Goal: Task Accomplishment & Management: Use online tool/utility

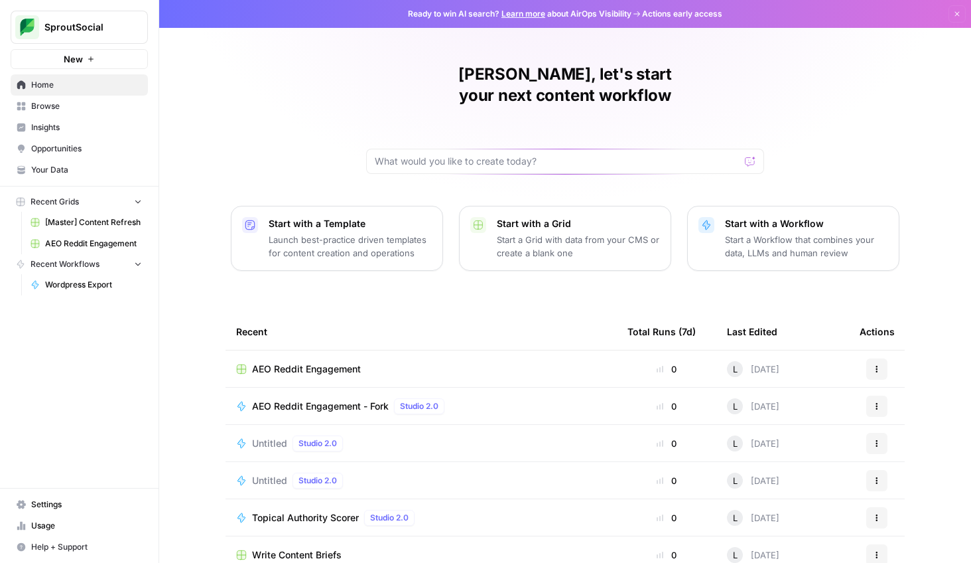
click at [88, 123] on span "Insights" at bounding box center [86, 127] width 111 height 12
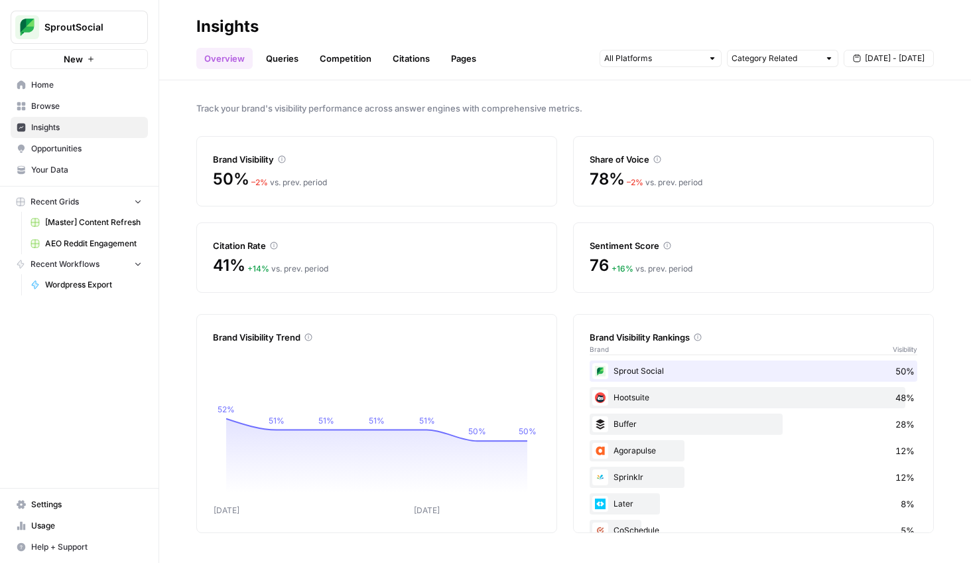
click at [409, 58] on link "Citations" at bounding box center [411, 58] width 53 height 21
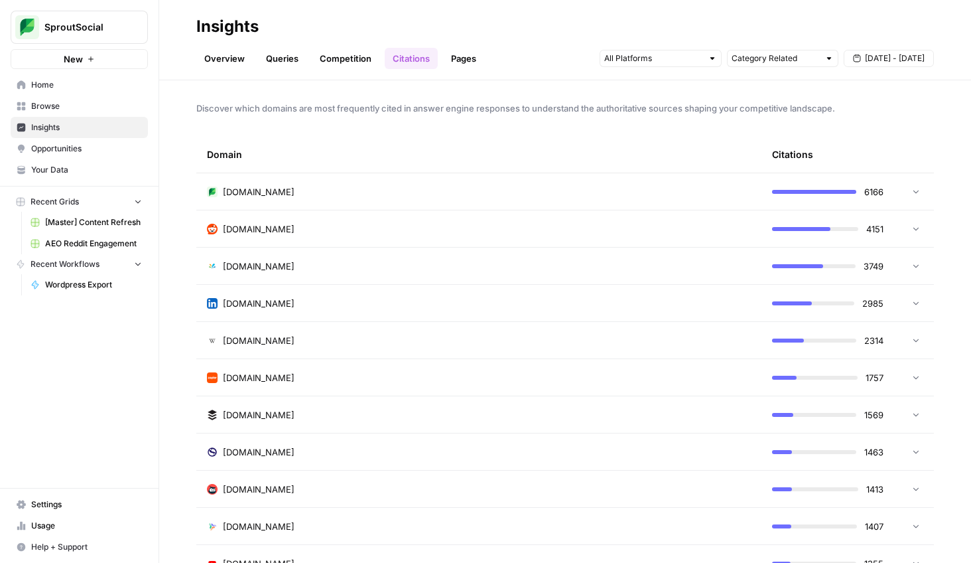
click at [216, 61] on link "Overview" at bounding box center [224, 58] width 56 height 21
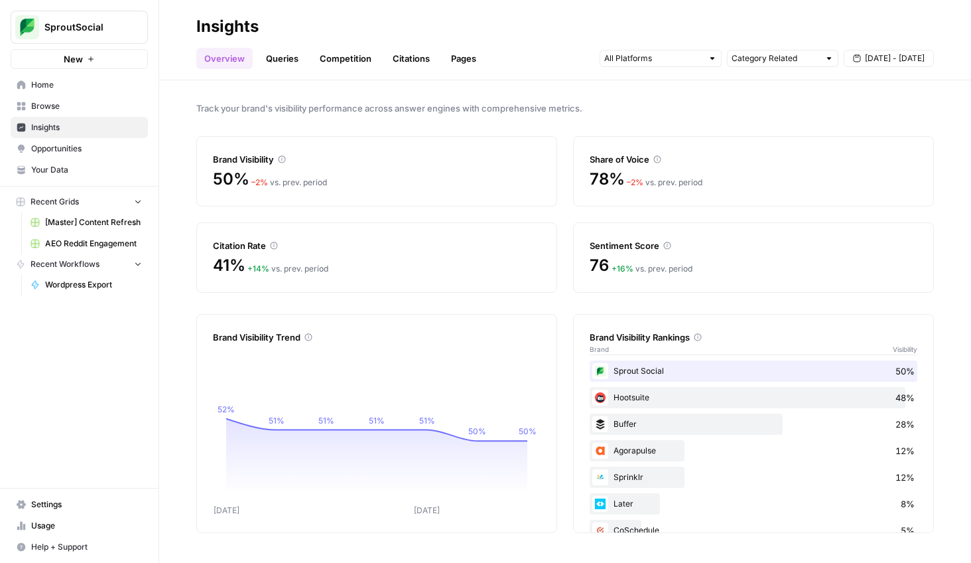
click at [280, 58] on link "Queries" at bounding box center [282, 58] width 48 height 21
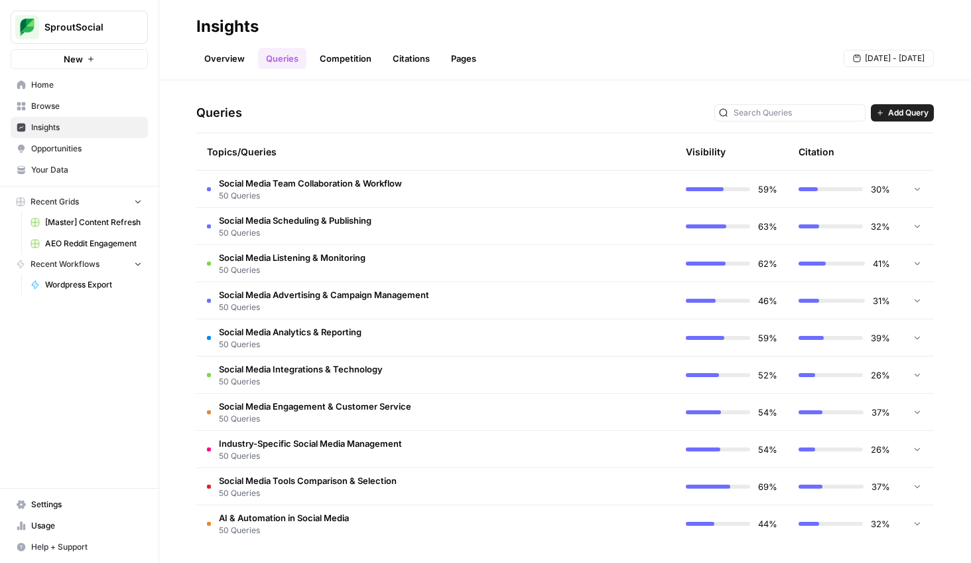
scroll to position [257, 0]
click at [901, 107] on span "Add Query" at bounding box center [908, 112] width 40 height 12
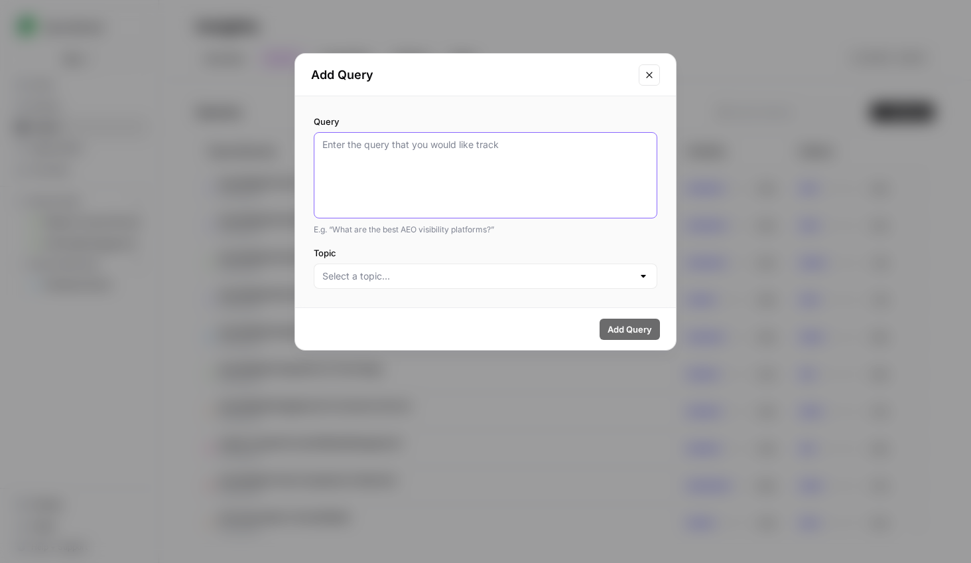
click at [494, 162] on textarea "Query" at bounding box center [485, 175] width 326 height 74
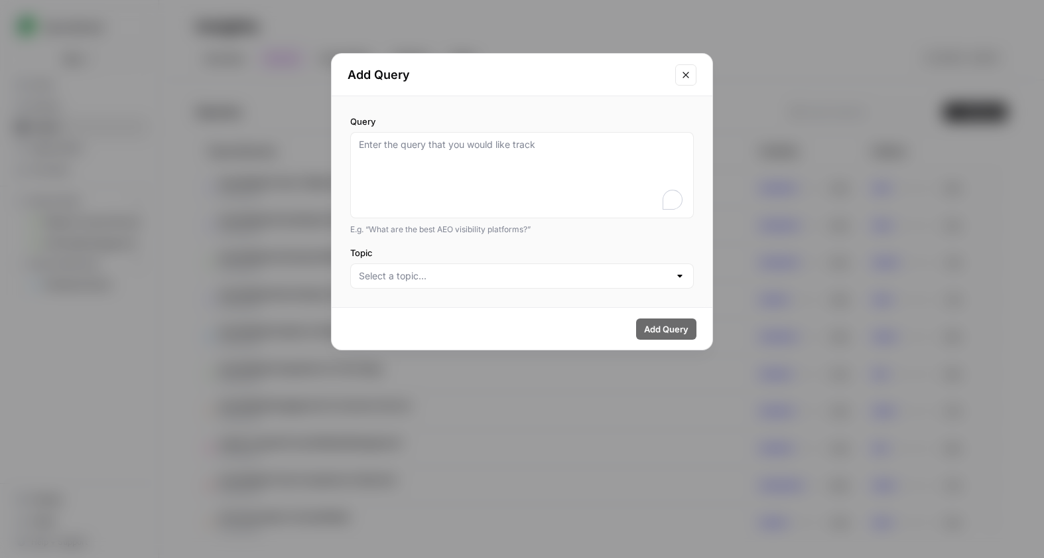
click at [428, 265] on div at bounding box center [522, 275] width 344 height 25
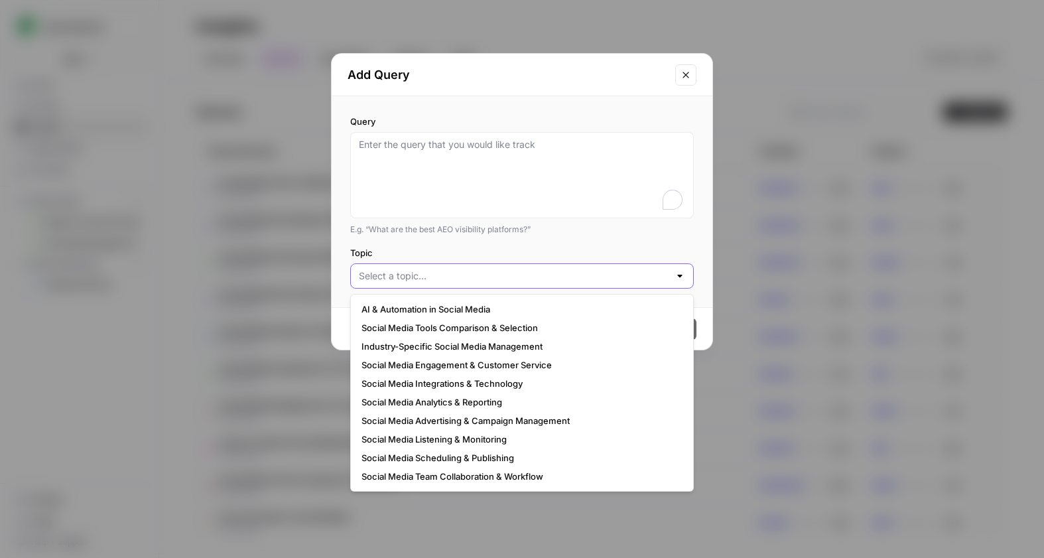
click at [427, 277] on input "Topic" at bounding box center [514, 275] width 311 height 13
click at [445, 241] on div "Query E.g. “What are the best AEO visibility platforms?” Topic" at bounding box center [522, 201] width 381 height 211
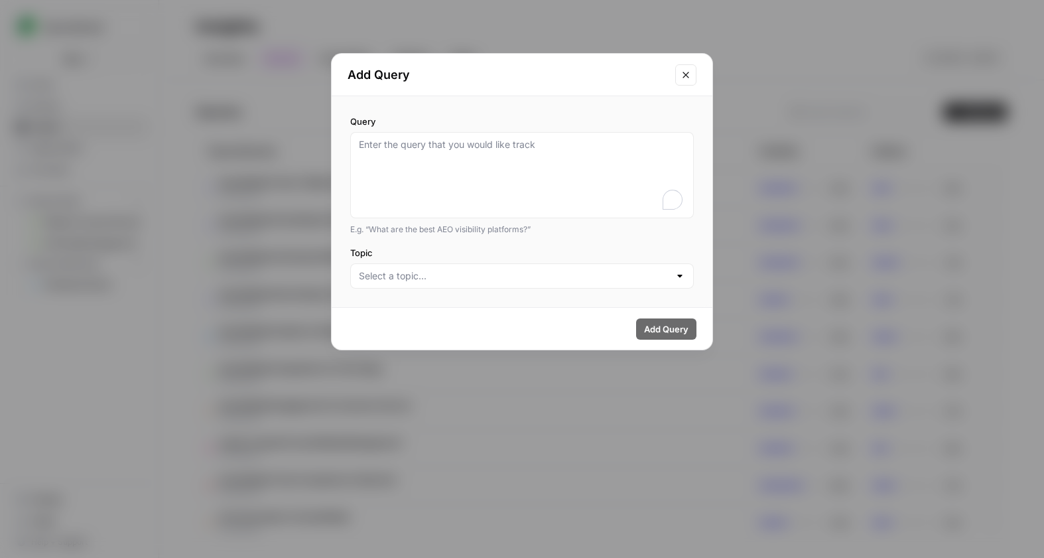
click at [681, 71] on icon "Close modal" at bounding box center [686, 75] width 11 height 11
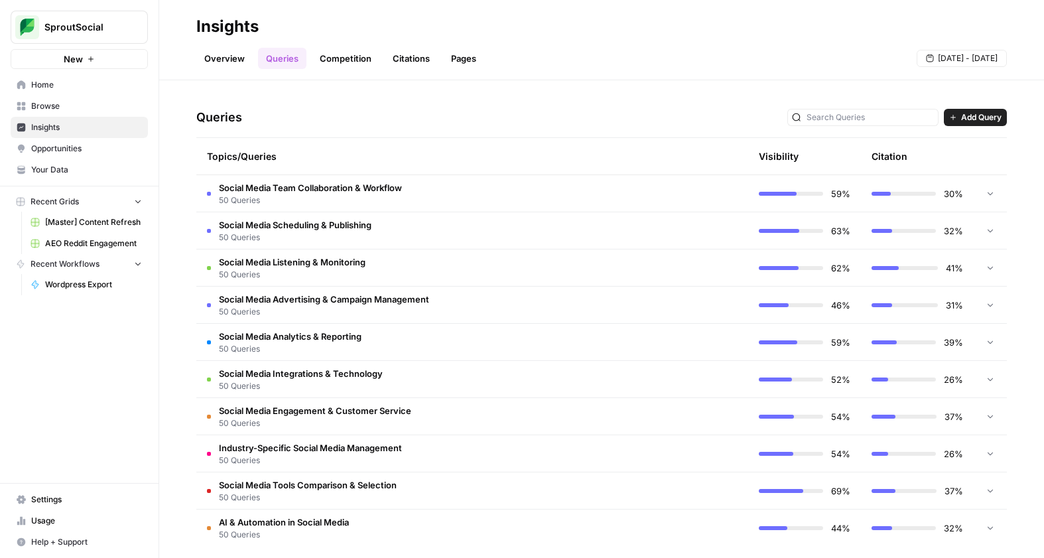
scroll to position [262, 0]
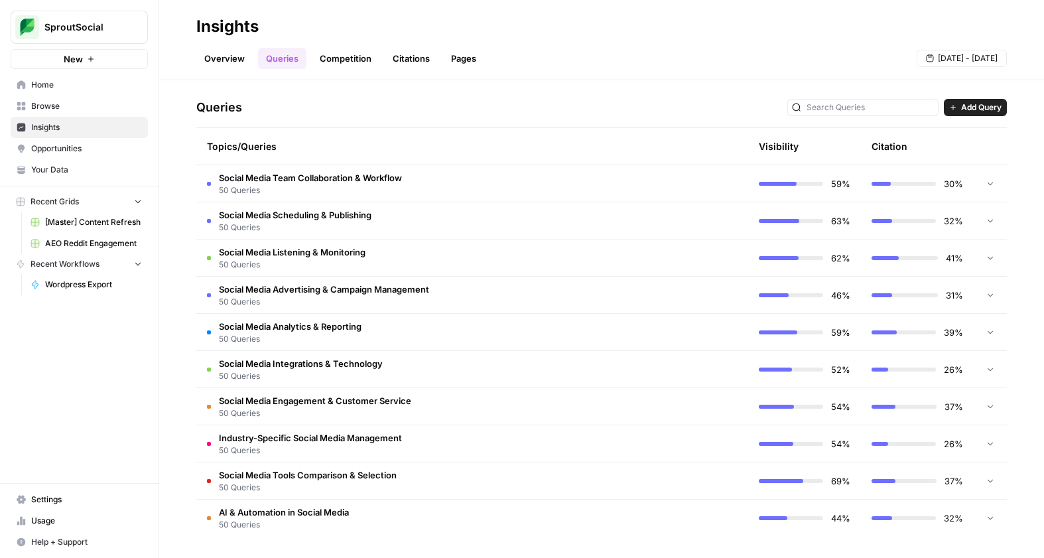
click at [251, 145] on div "Topics/Queries" at bounding box center [416, 146] width 418 height 36
click at [965, 106] on span "Add Query" at bounding box center [981, 108] width 40 height 12
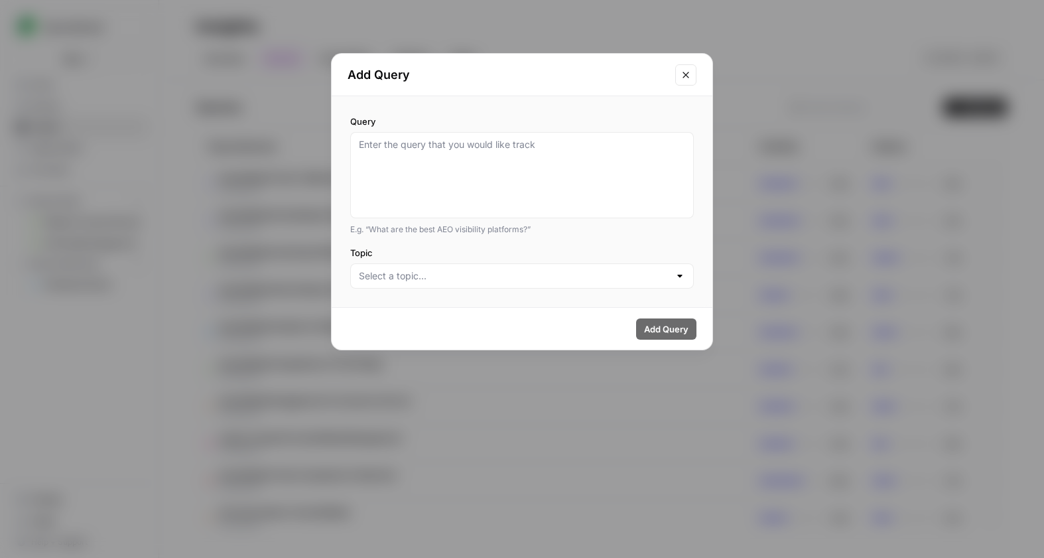
click at [474, 259] on div "Topic" at bounding box center [522, 267] width 344 height 42
click at [474, 246] on label "Topic" at bounding box center [522, 252] width 344 height 13
click at [474, 269] on input "Topic" at bounding box center [514, 275] width 311 height 13
click at [405, 115] on label "Query" at bounding box center [522, 121] width 344 height 13
click at [405, 138] on textarea "Query" at bounding box center [522, 175] width 326 height 74
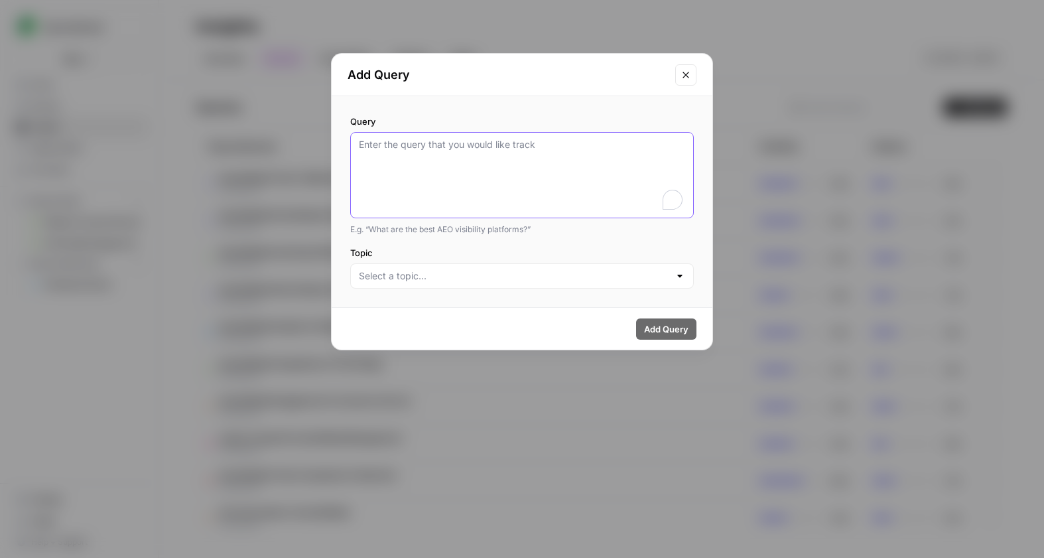
click at [405, 158] on textarea "Query" at bounding box center [522, 175] width 326 height 74
type textarea "Best platforms to track influencer marketing ROI"
click at [675, 334] on span "Add Query" at bounding box center [666, 328] width 44 height 13
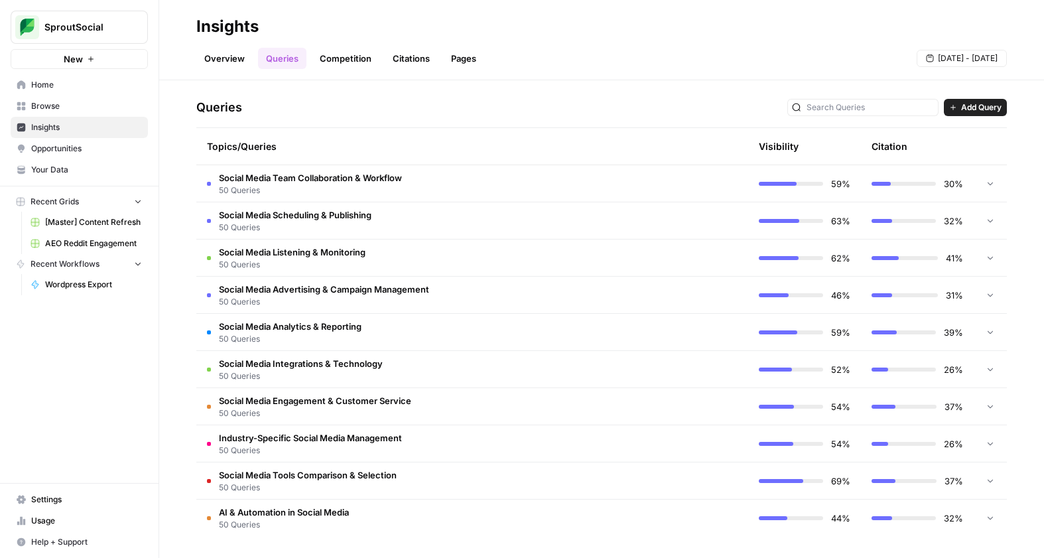
click at [965, 115] on button "Add Query" at bounding box center [975, 107] width 63 height 17
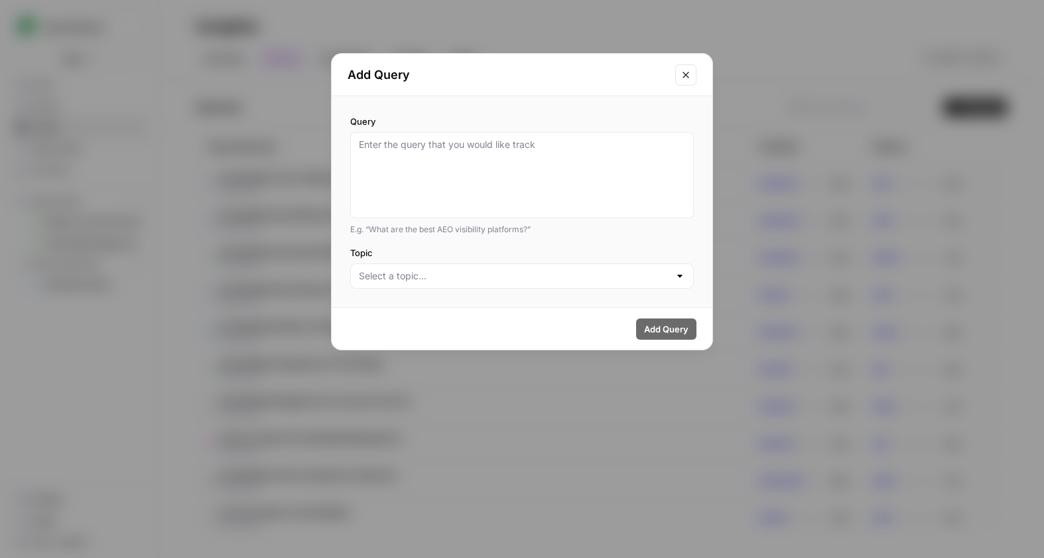
click at [482, 283] on div at bounding box center [522, 275] width 344 height 25
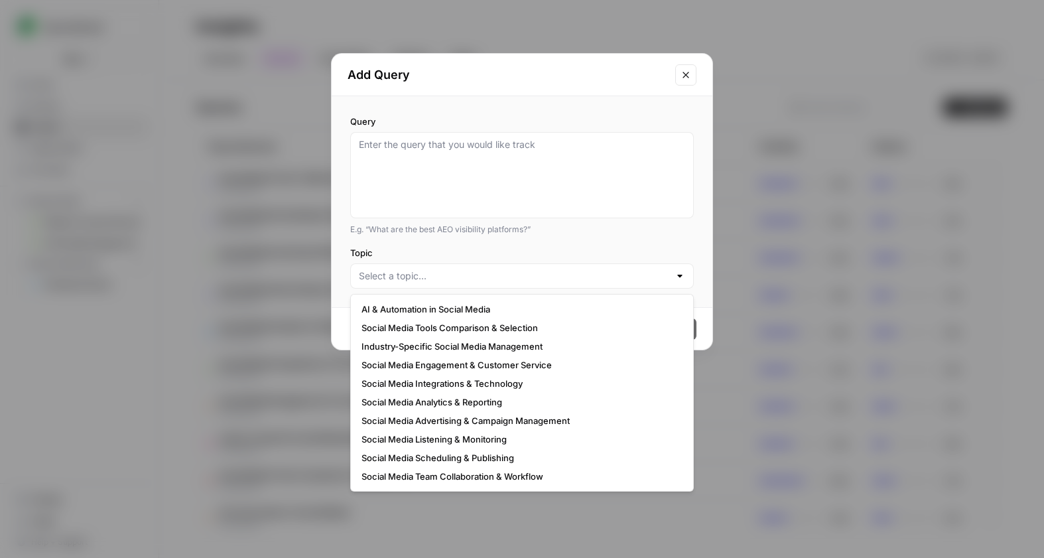
click at [687, 72] on icon "Close modal" at bounding box center [686, 75] width 11 height 11
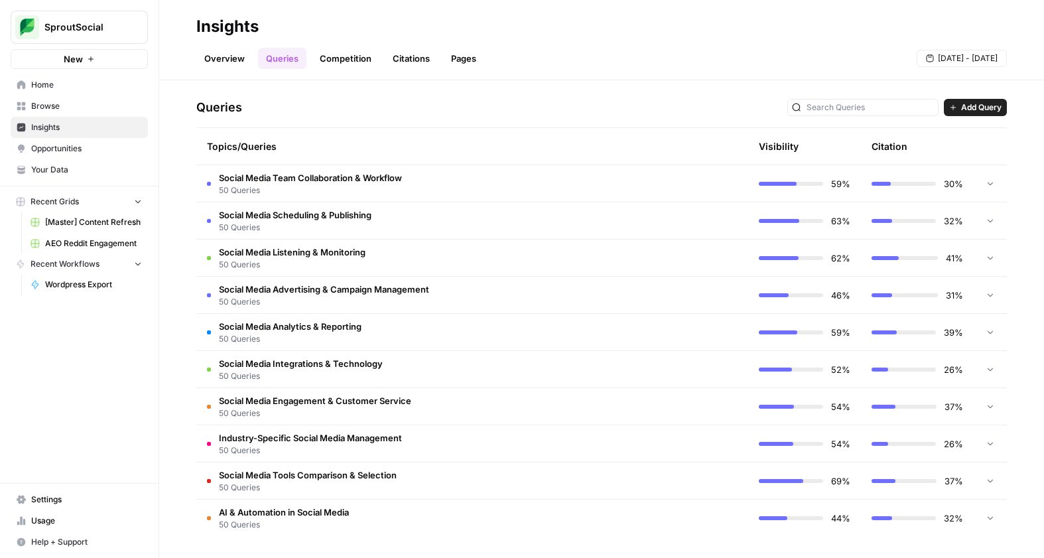
click at [234, 66] on link "Overview" at bounding box center [224, 58] width 56 height 21
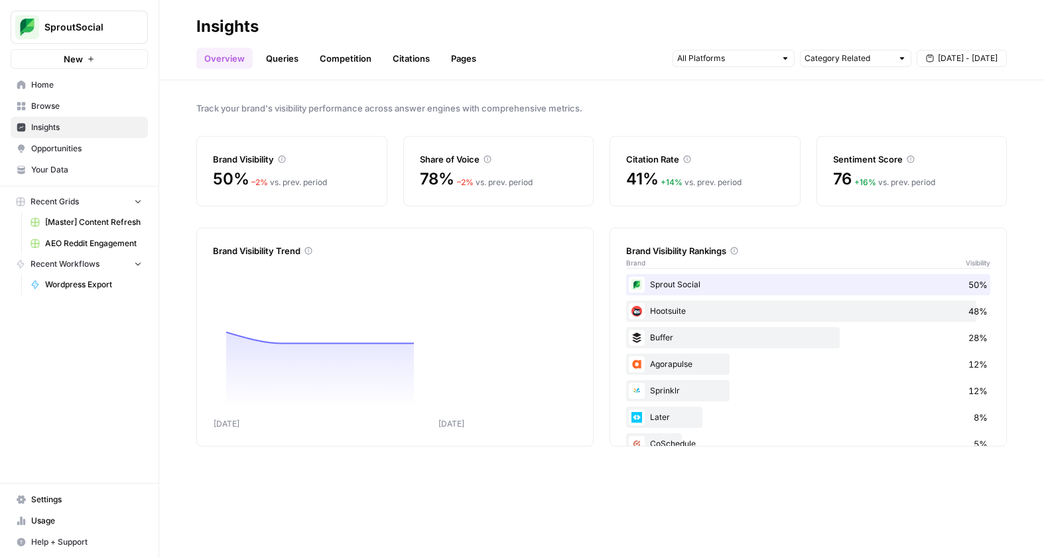
click at [290, 54] on link "Queries" at bounding box center [282, 58] width 48 height 21
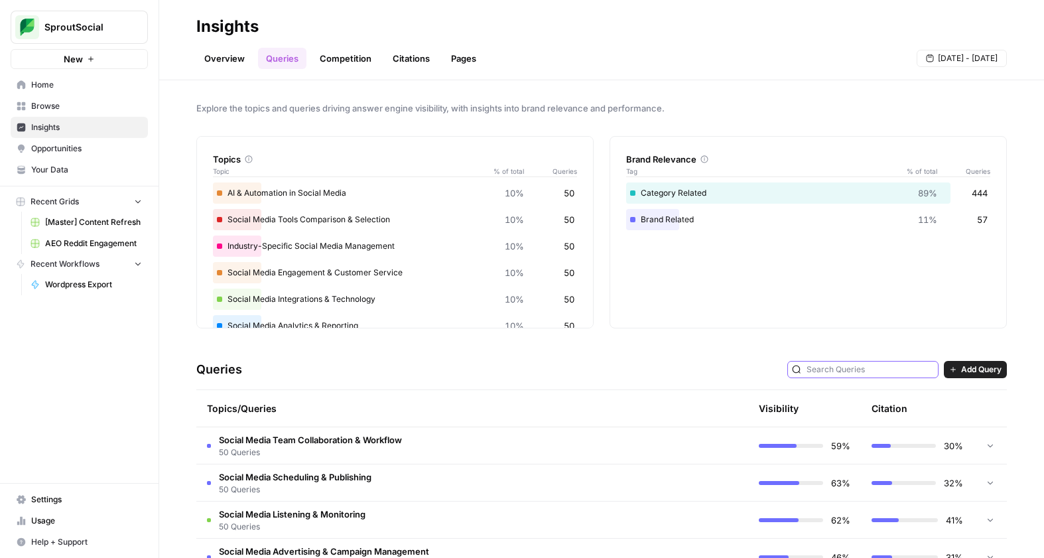
click at [892, 372] on input "text" at bounding box center [870, 369] width 127 height 13
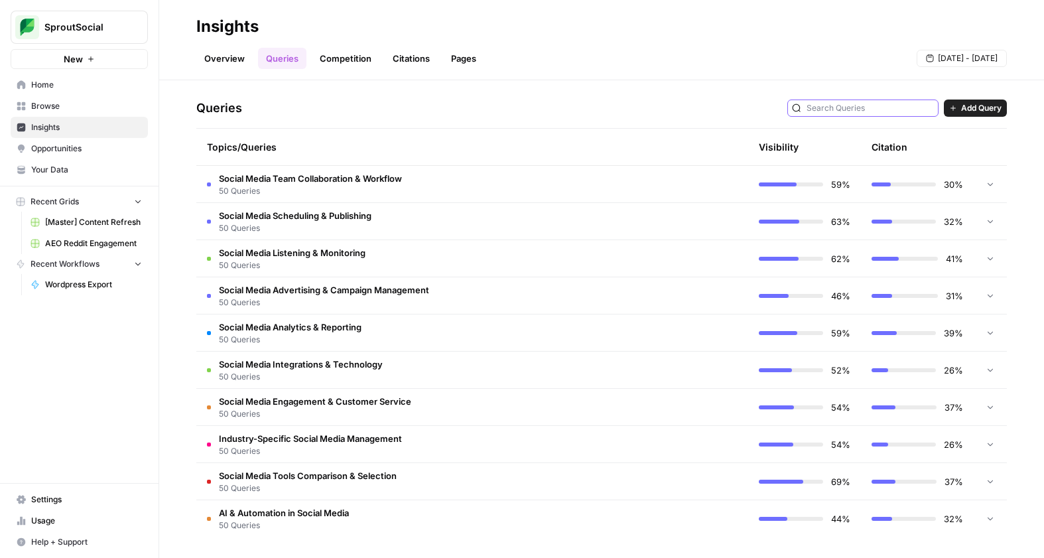
scroll to position [262, 0]
click at [971, 105] on span "Add Query" at bounding box center [981, 108] width 40 height 12
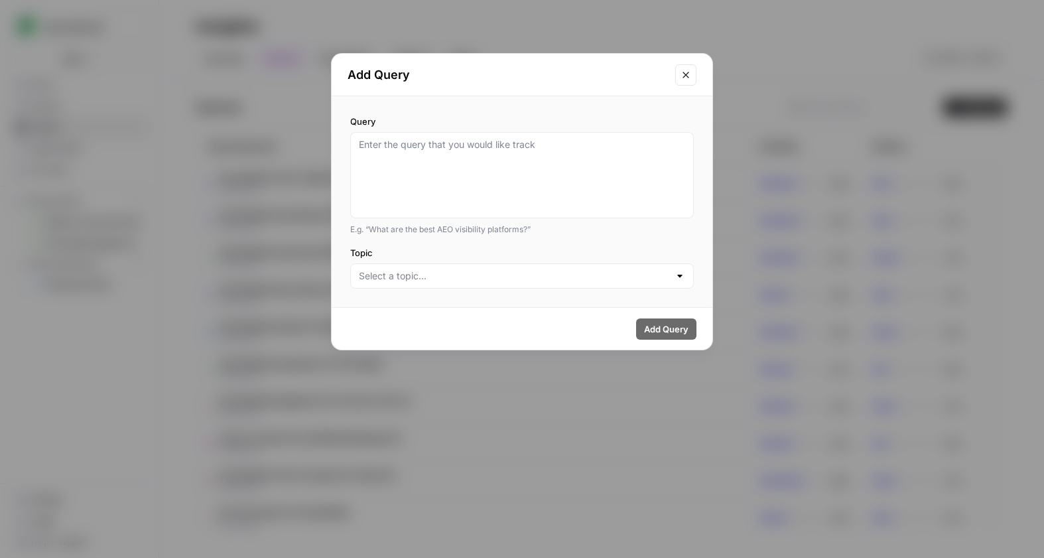
click at [463, 285] on div at bounding box center [522, 275] width 344 height 25
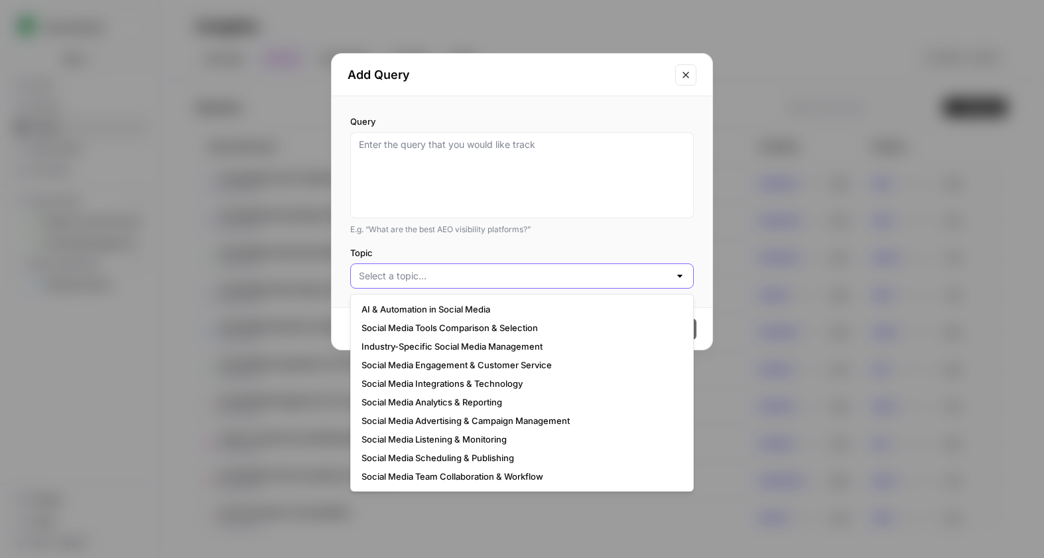
click at [463, 279] on input "Topic" at bounding box center [514, 275] width 311 height 13
click at [196, 183] on div "Add Query Query E.g. “What are the best AEO visibility platforms?” Topic Add Qu…" at bounding box center [522, 279] width 1044 height 558
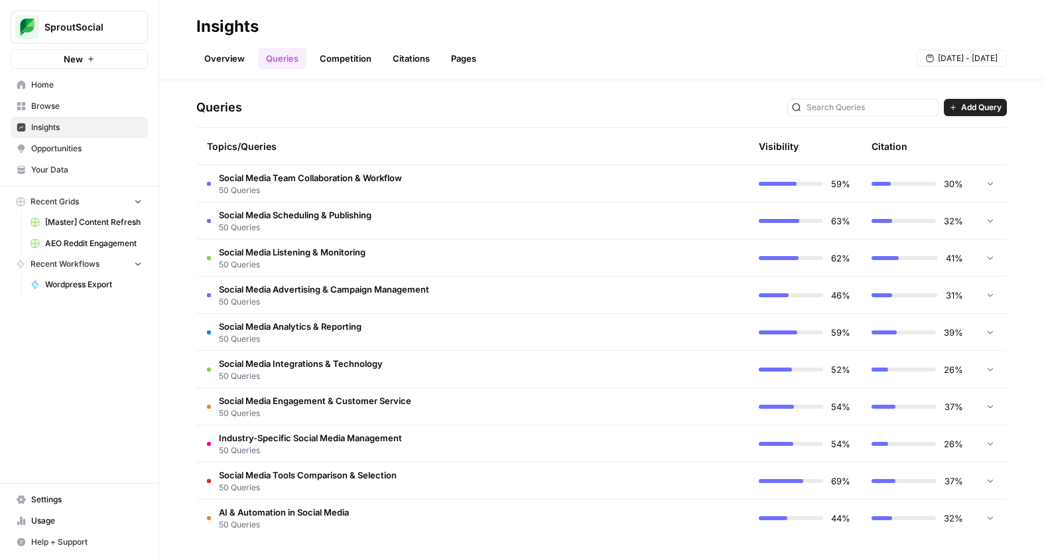
click at [382, 109] on div "Queries Add Query" at bounding box center [601, 108] width 811 height 40
click at [61, 495] on span "Settings" at bounding box center [86, 500] width 111 height 12
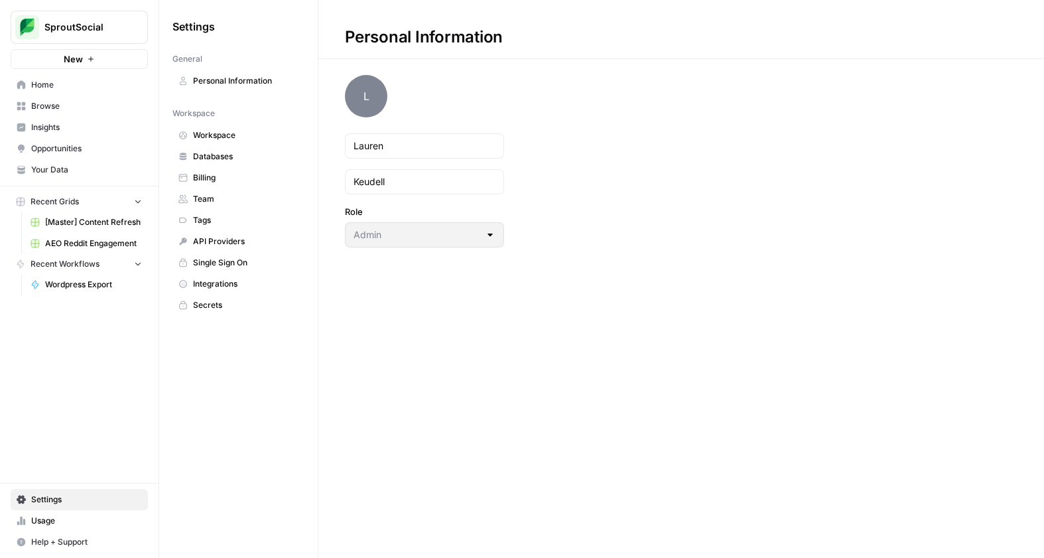
click at [235, 135] on span "Workspace" at bounding box center [245, 135] width 105 height 12
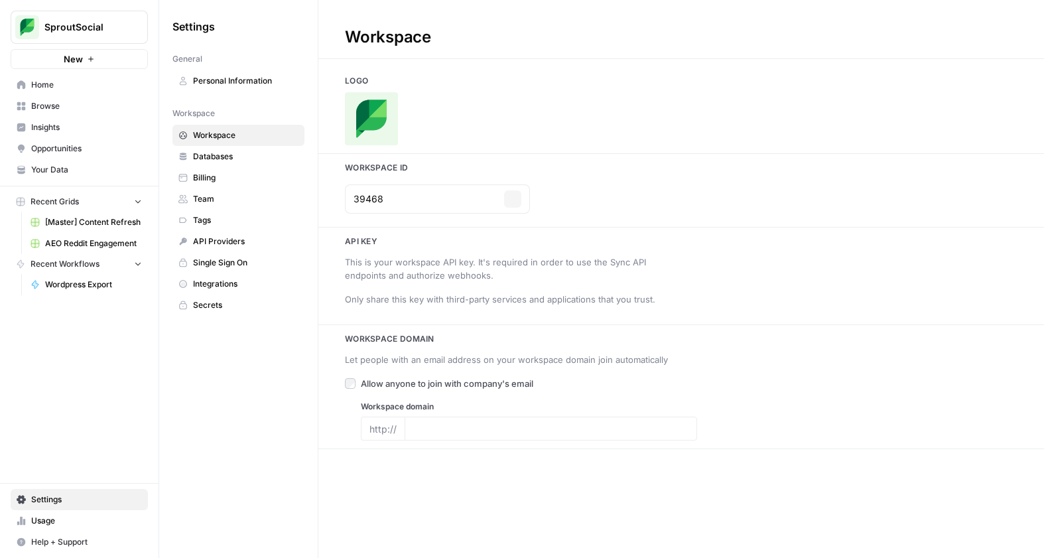
type input "[DOMAIN_NAME]"
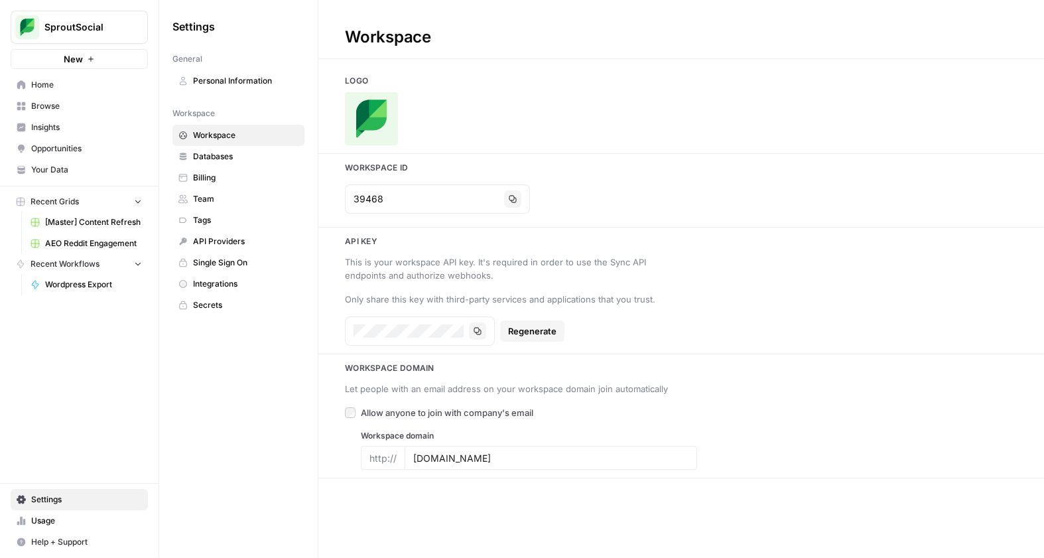
click at [235, 143] on link "Workspace" at bounding box center [239, 135] width 132 height 21
click at [238, 154] on span "Databases" at bounding box center [245, 157] width 105 height 12
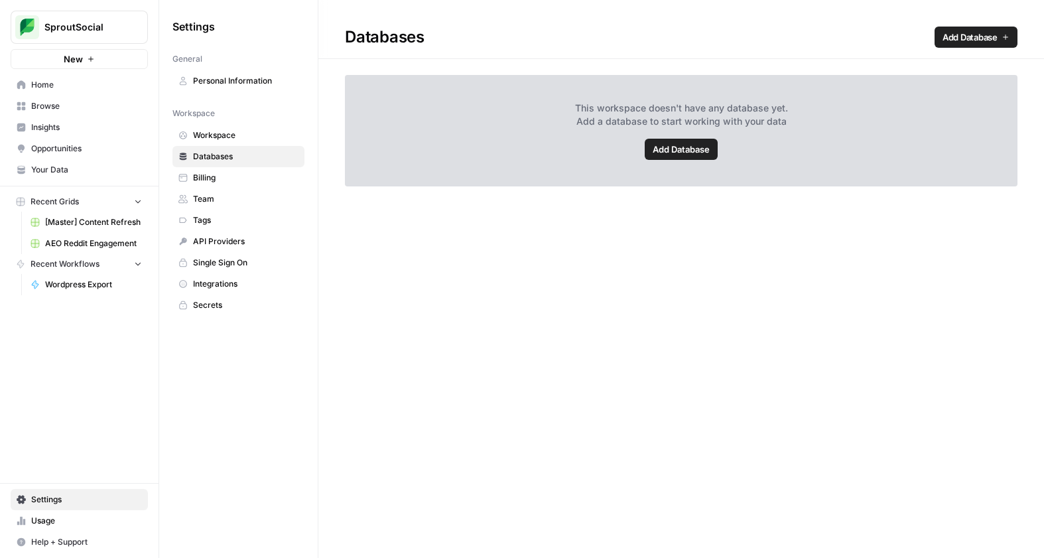
click at [227, 174] on span "Billing" at bounding box center [245, 178] width 105 height 12
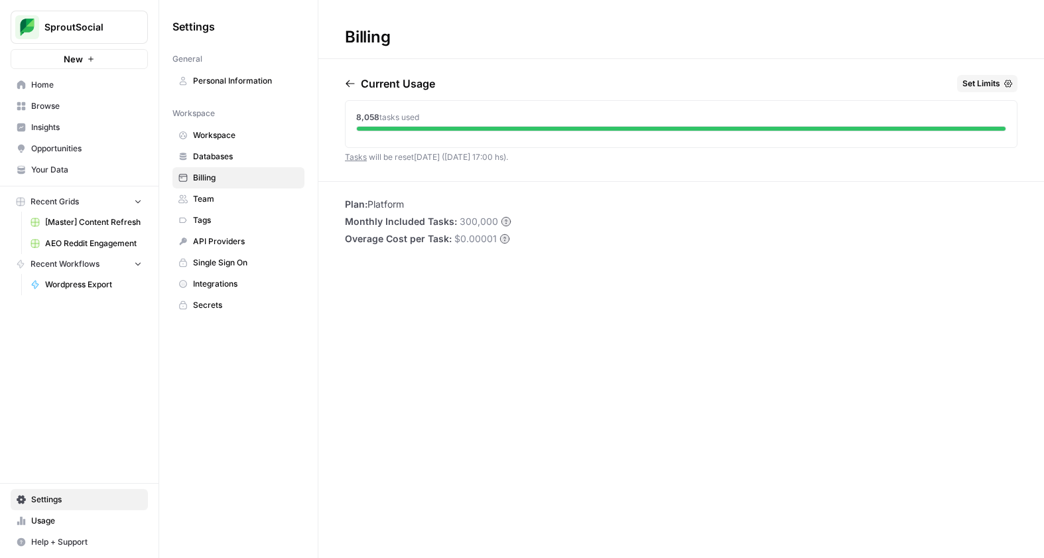
click at [229, 198] on span "Team" at bounding box center [245, 199] width 105 height 12
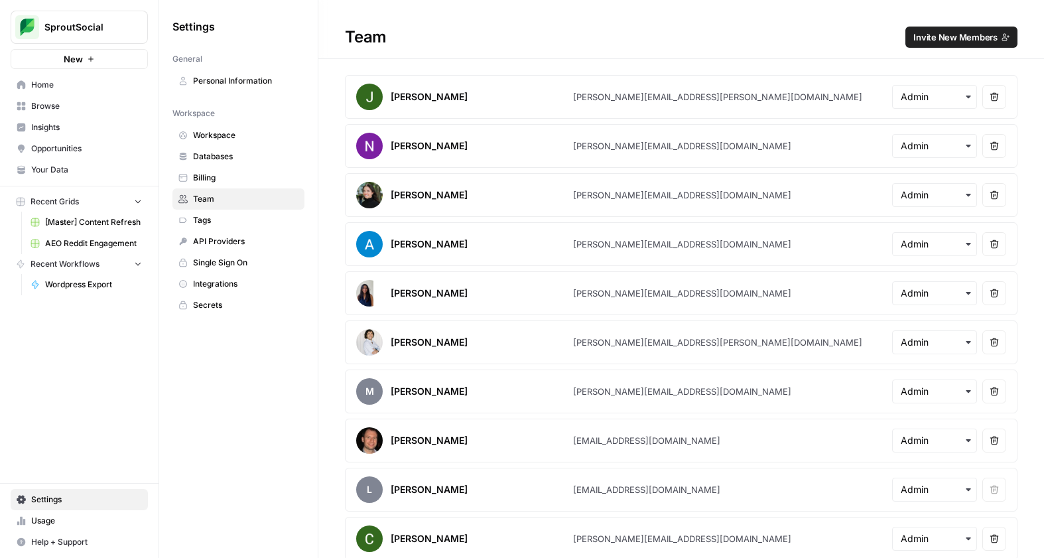
click at [257, 222] on span "Tags" at bounding box center [245, 220] width 105 height 12
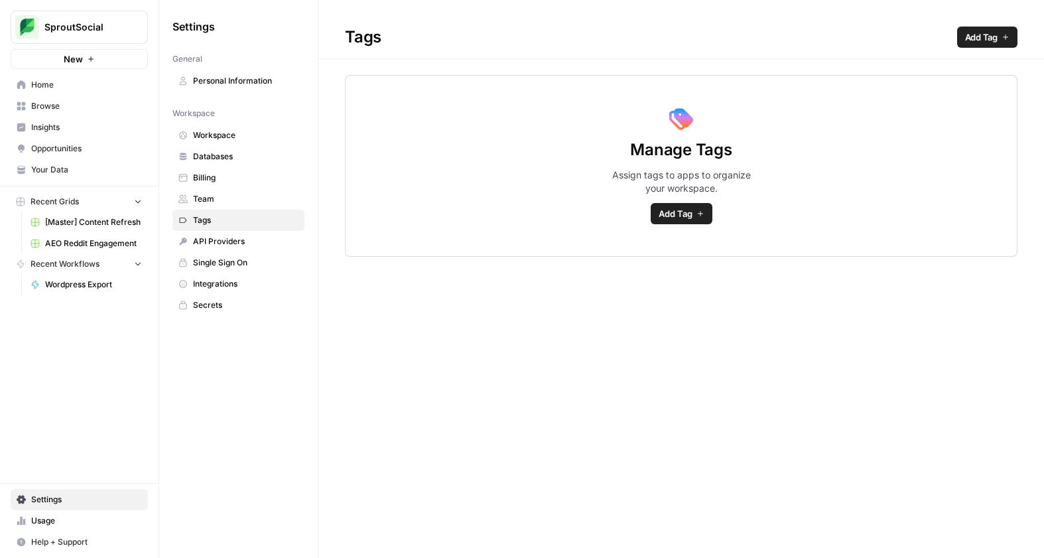
click at [80, 123] on span "Insights" at bounding box center [86, 127] width 111 height 12
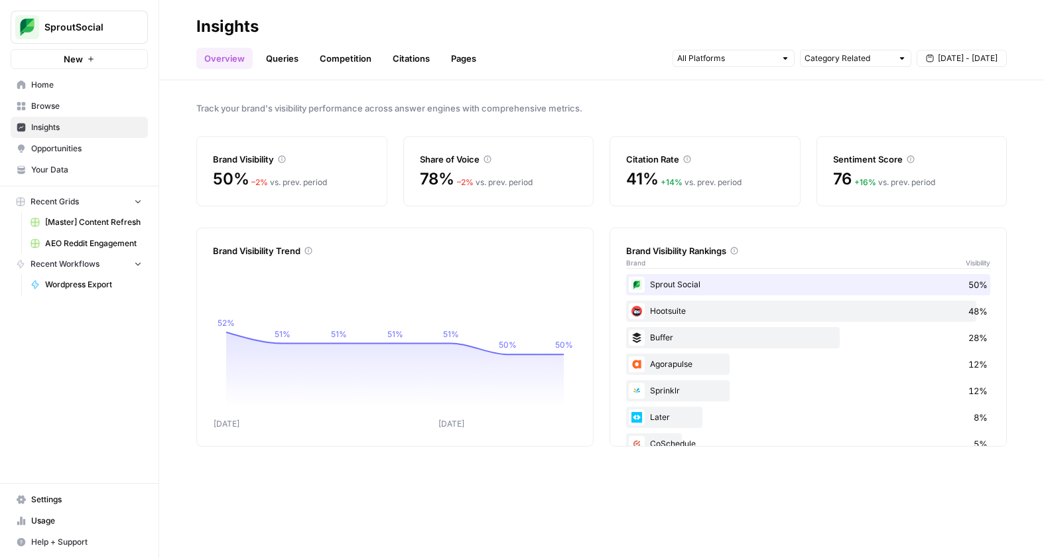
click at [423, 55] on link "Citations" at bounding box center [411, 58] width 53 height 21
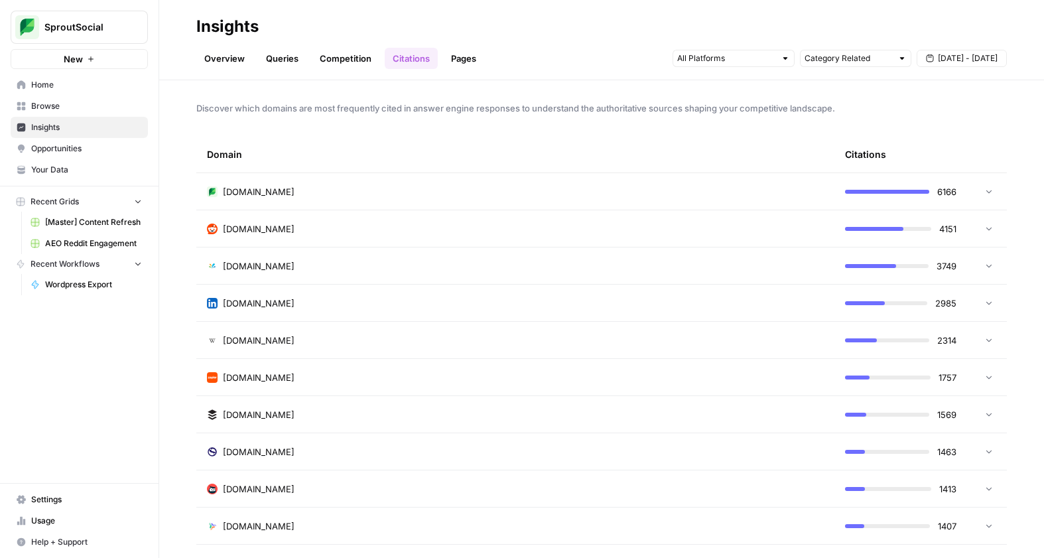
click at [258, 57] on link "Queries" at bounding box center [282, 58] width 48 height 21
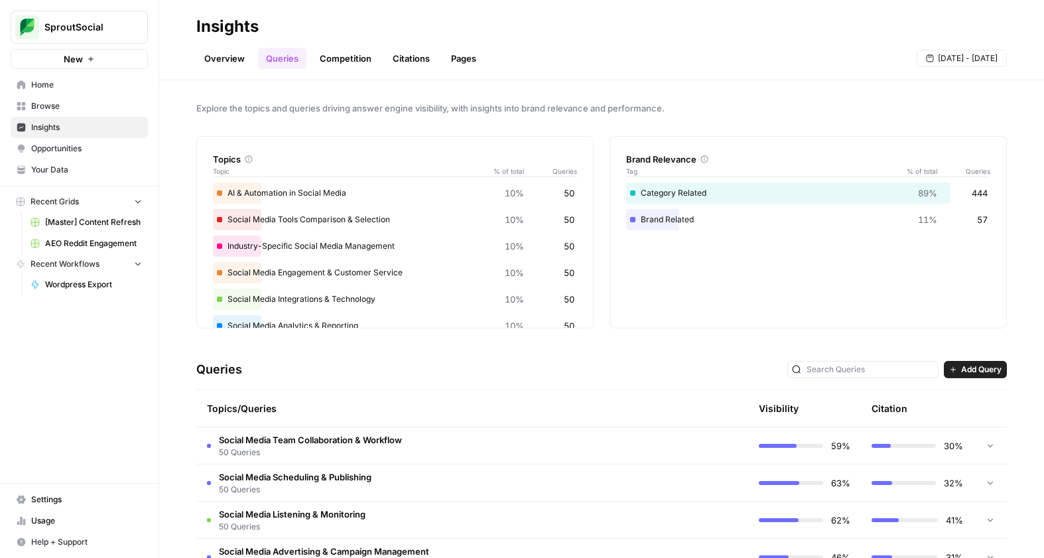
click at [289, 107] on span "Explore the topics and queries driving answer engine visibility, with insights …" at bounding box center [601, 108] width 811 height 13
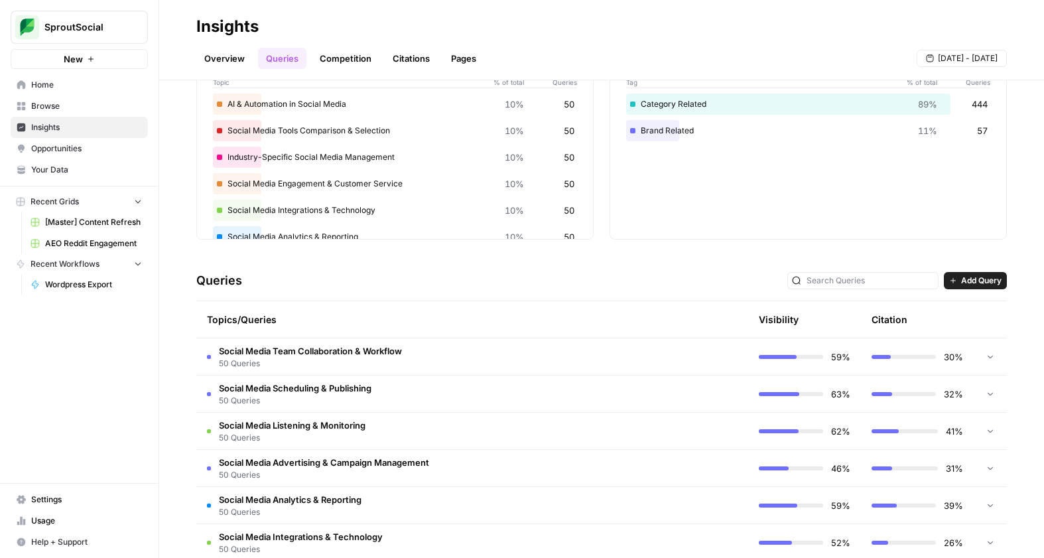
scroll to position [82, 0]
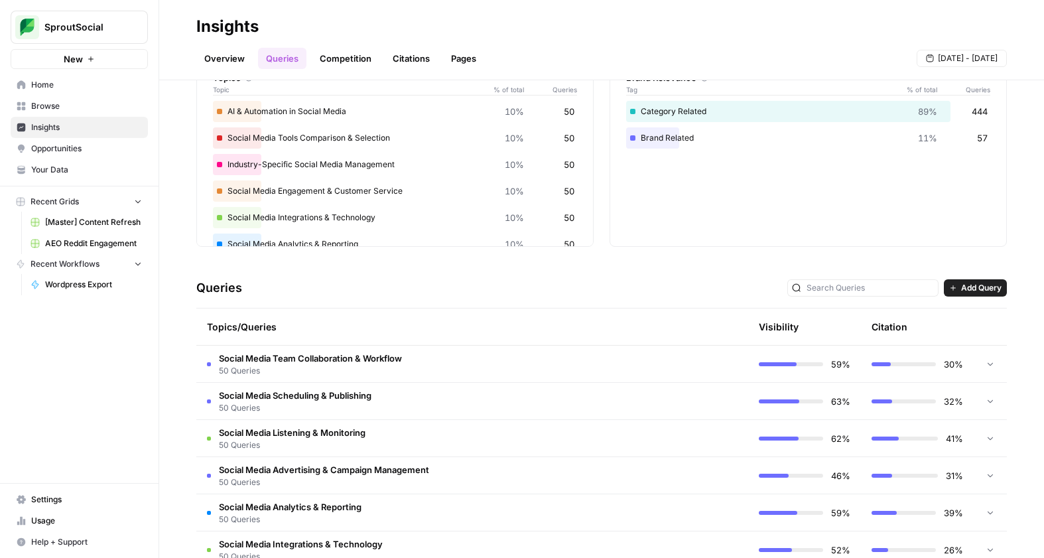
click at [961, 283] on span "Add Query" at bounding box center [981, 288] width 40 height 12
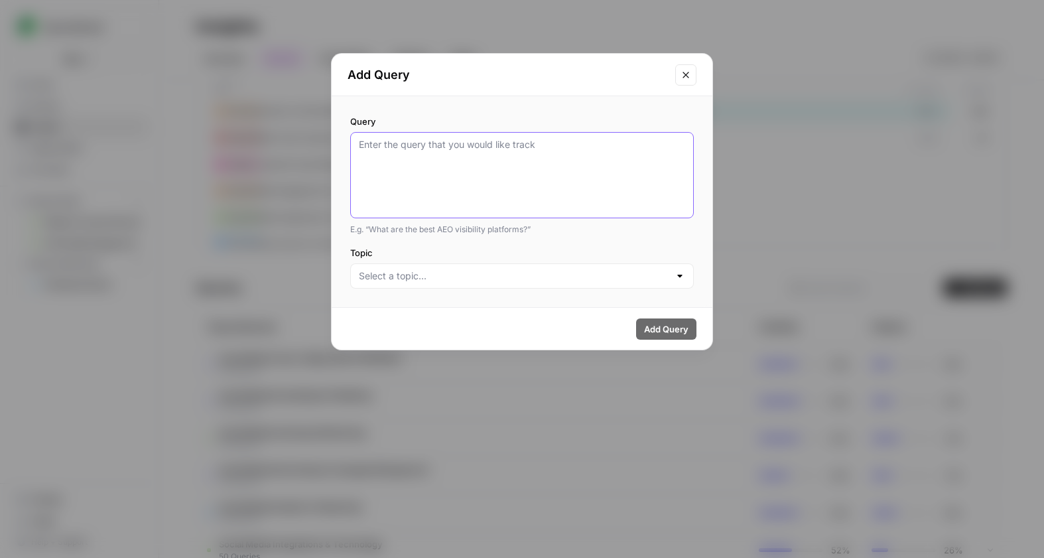
click at [480, 171] on textarea "Query" at bounding box center [522, 175] width 326 height 74
type textarea "Influencer marketing ROI dashboards for marketers"
click at [667, 318] on button "Add Query" at bounding box center [666, 328] width 60 height 21
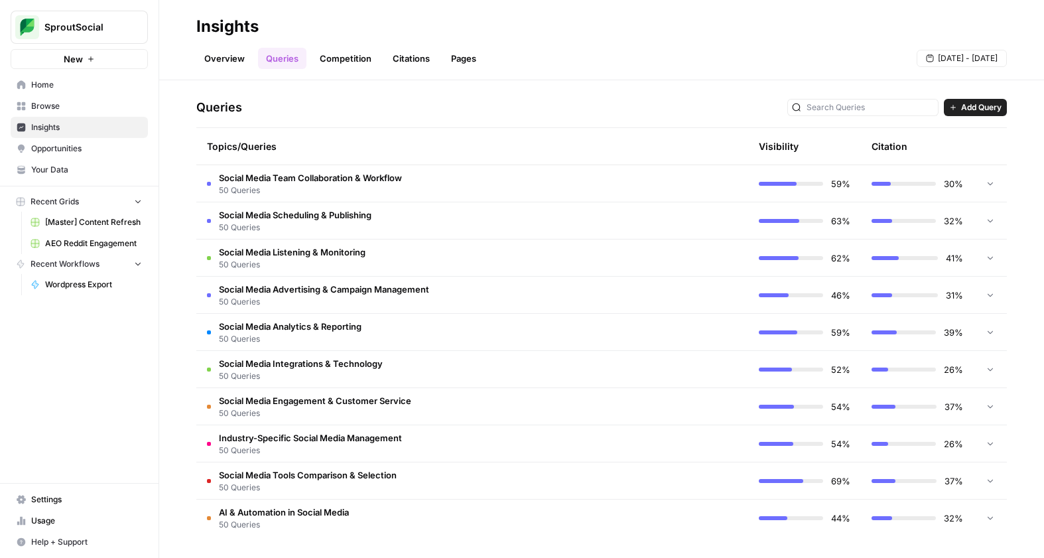
scroll to position [0, 0]
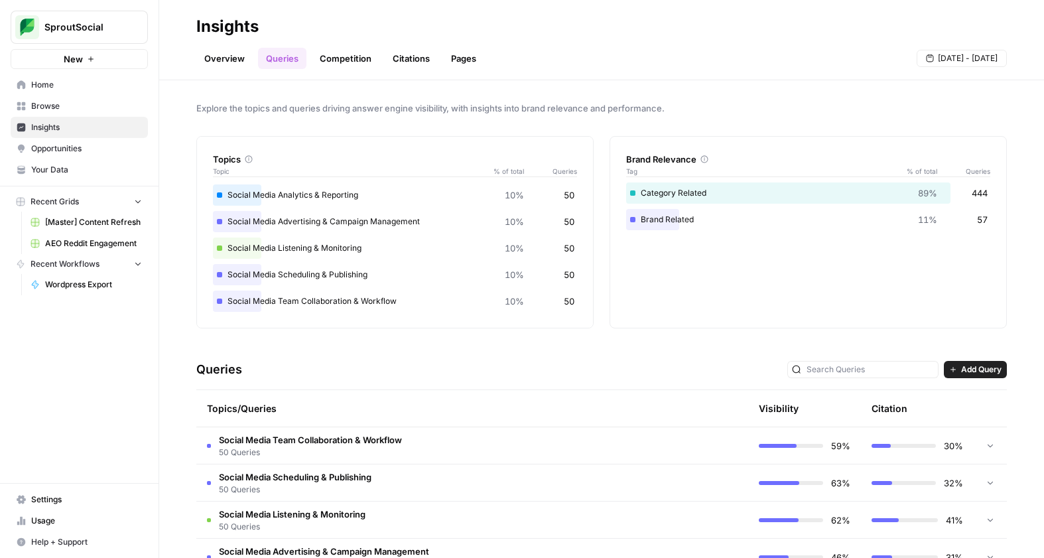
click at [534, 50] on div "Overview Queries Competition Citations Pages [DATE] - [DATE]" at bounding box center [601, 53] width 811 height 32
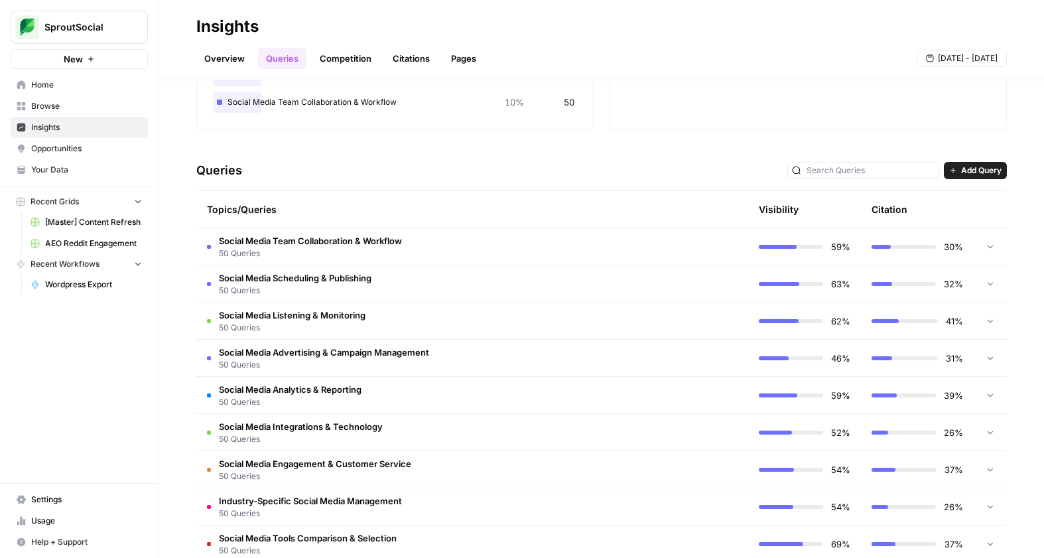
scroll to position [205, 0]
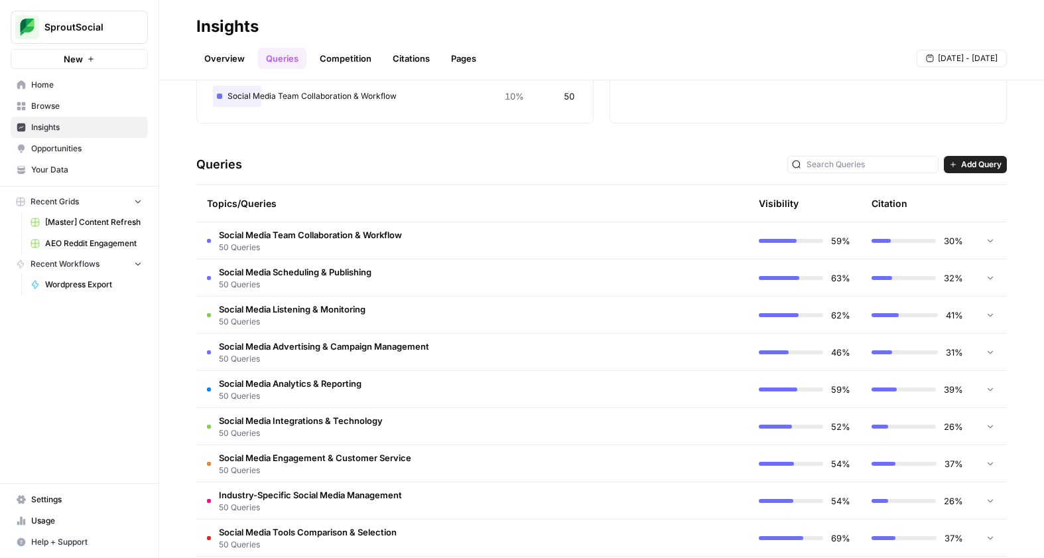
click at [971, 245] on div at bounding box center [991, 240] width 12 height 36
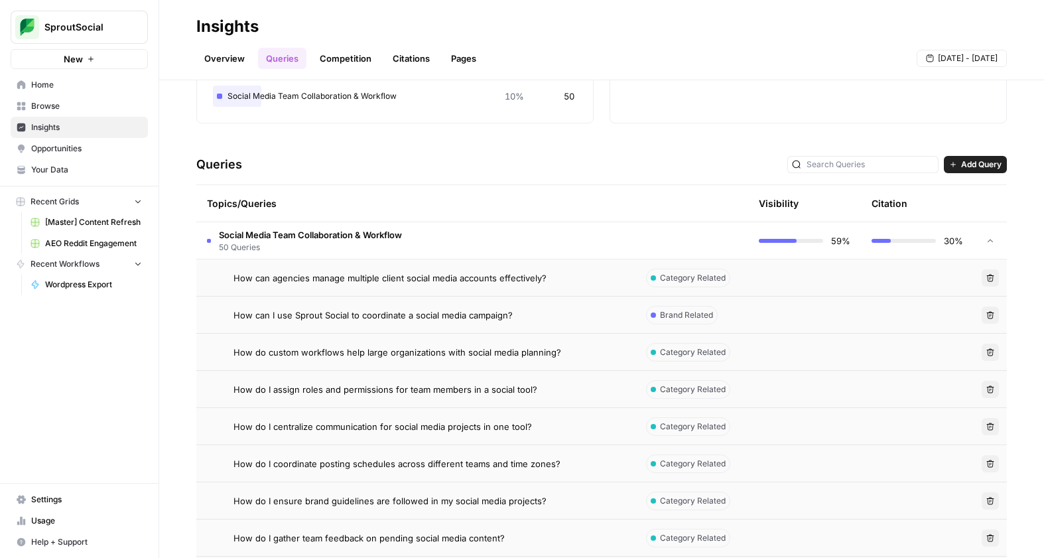
click at [971, 245] on icon at bounding box center [990, 240] width 9 height 9
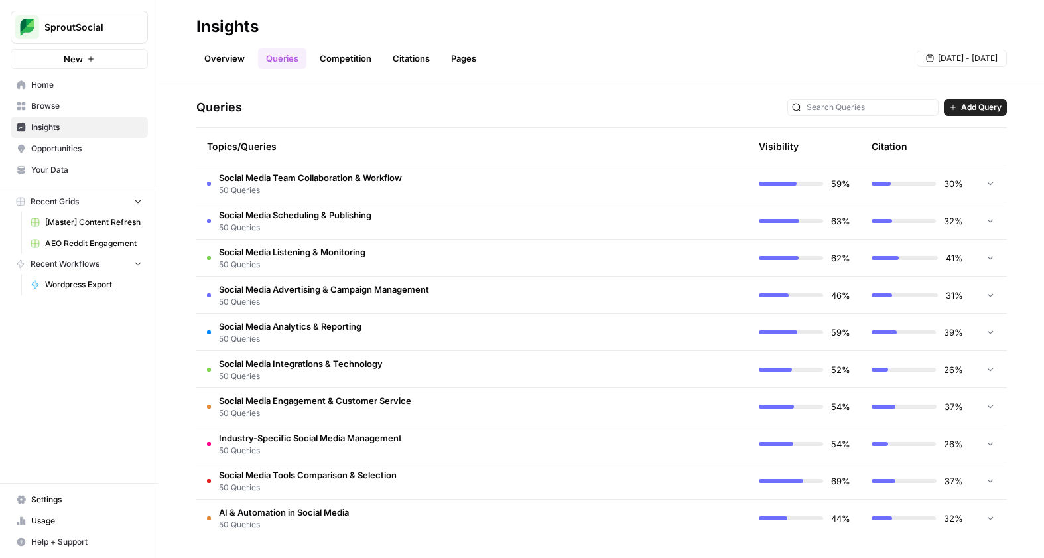
scroll to position [0, 0]
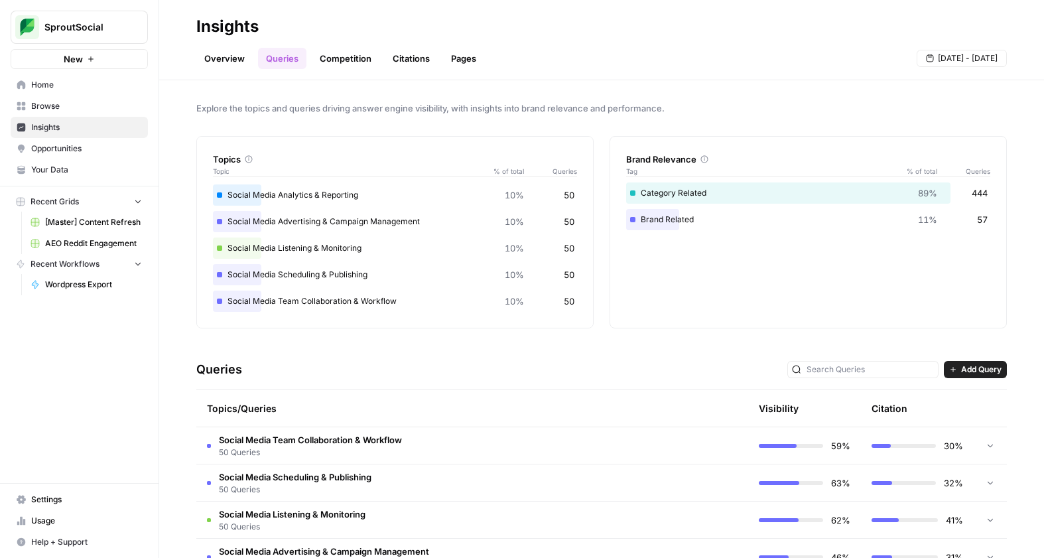
click at [228, 46] on div "Overview Queries Competition Citations Pages [DATE] - [DATE]" at bounding box center [601, 53] width 811 height 32
click at [229, 54] on link "Overview" at bounding box center [224, 58] width 56 height 21
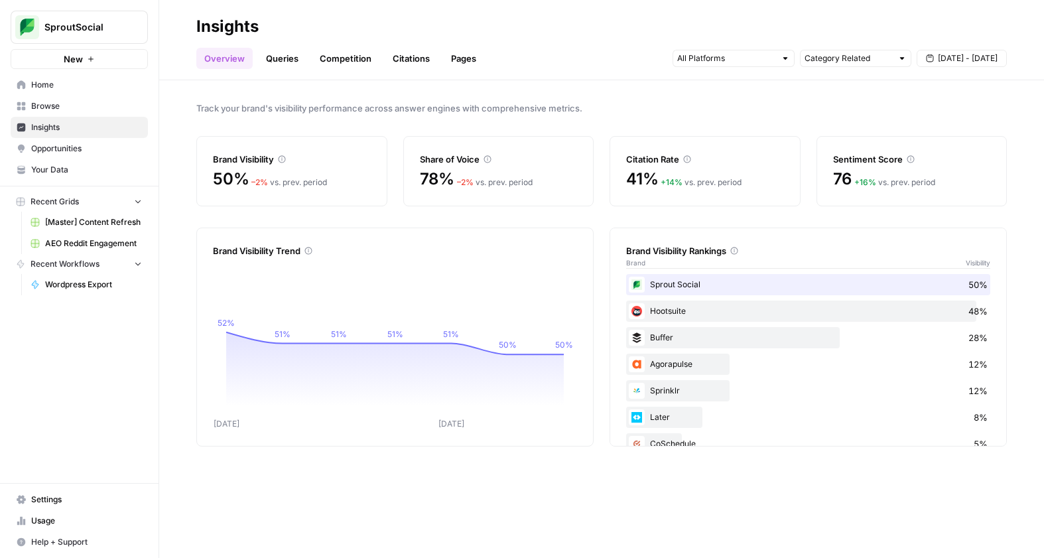
click at [407, 60] on link "Citations" at bounding box center [411, 58] width 53 height 21
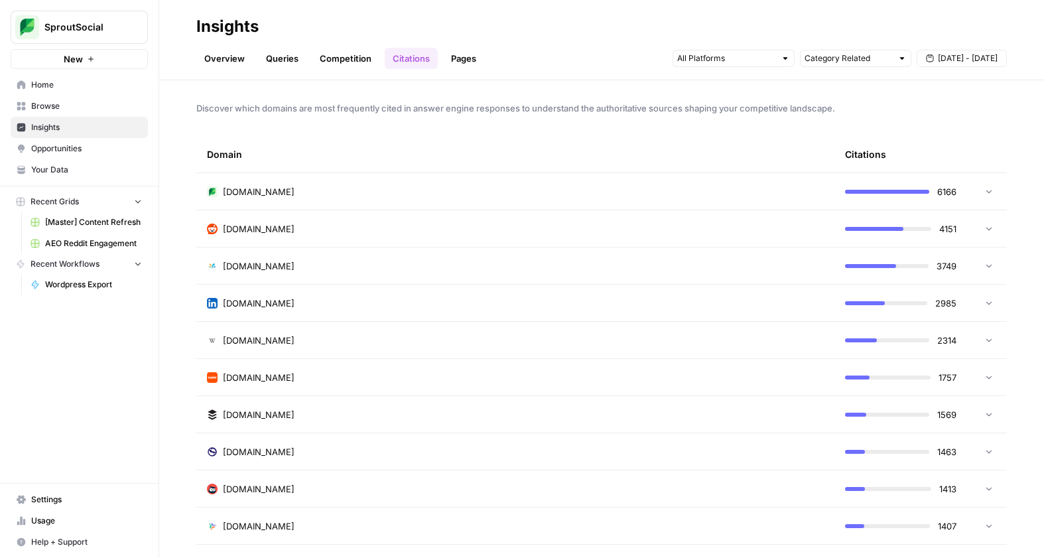
click at [287, 57] on link "Queries" at bounding box center [282, 58] width 48 height 21
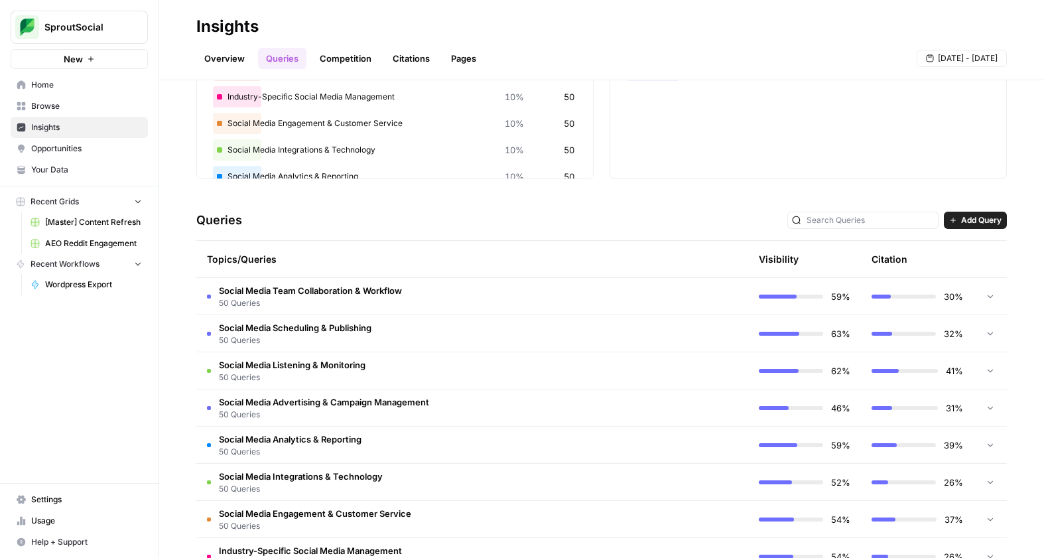
scroll to position [262, 0]
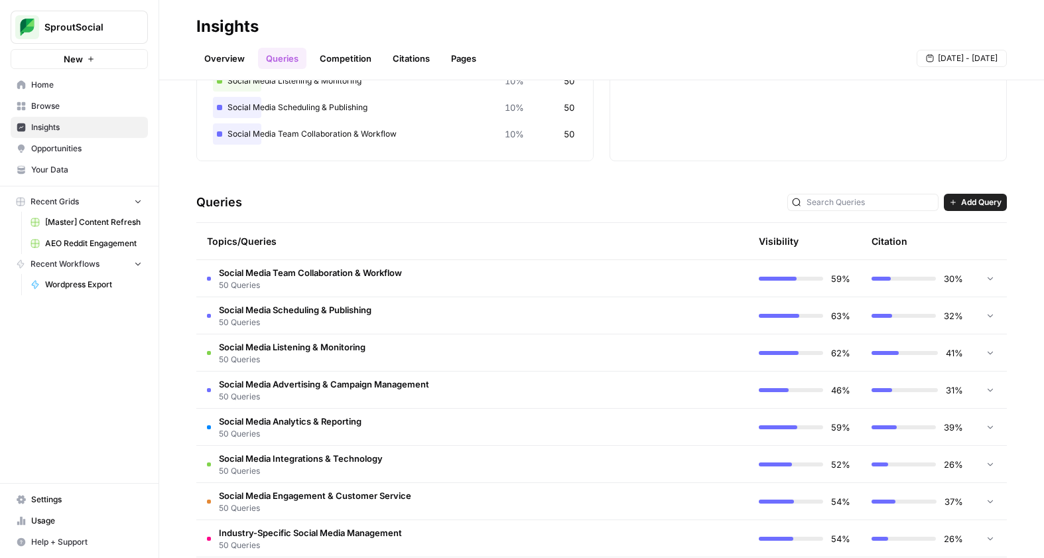
scroll to position [262, 0]
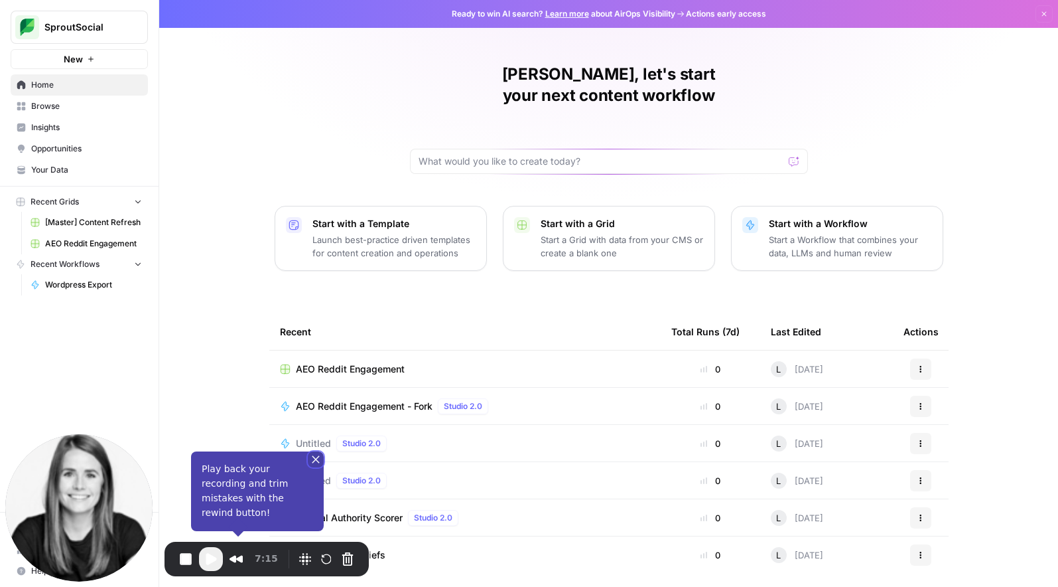
click at [315, 467] on button "Close" at bounding box center [316, 459] width 16 height 16
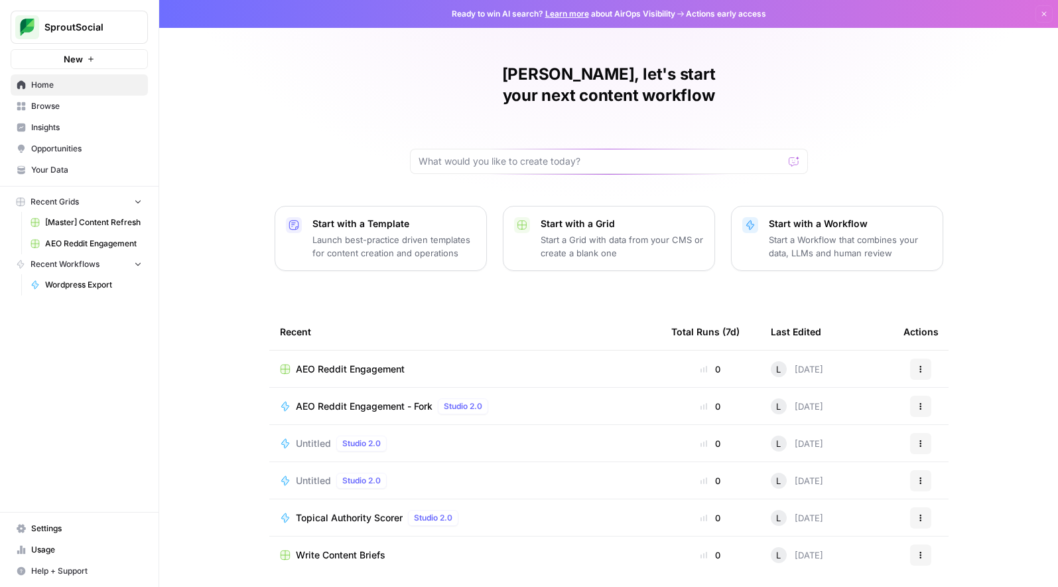
click at [989, 72] on div "Lauren, let's start your next content workflow Start with a Template Launch bes…" at bounding box center [608, 316] width 899 height 632
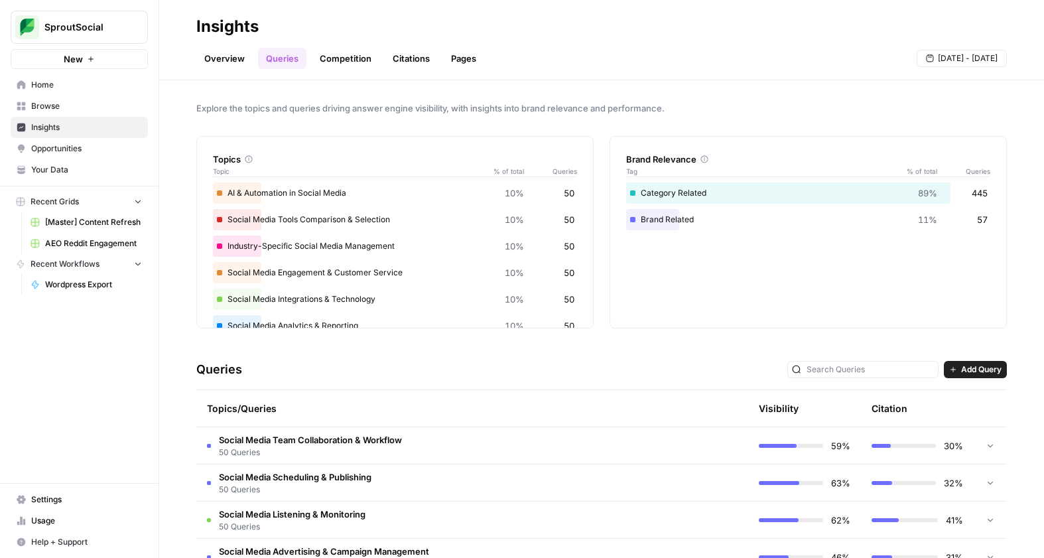
scroll to position [131, 0]
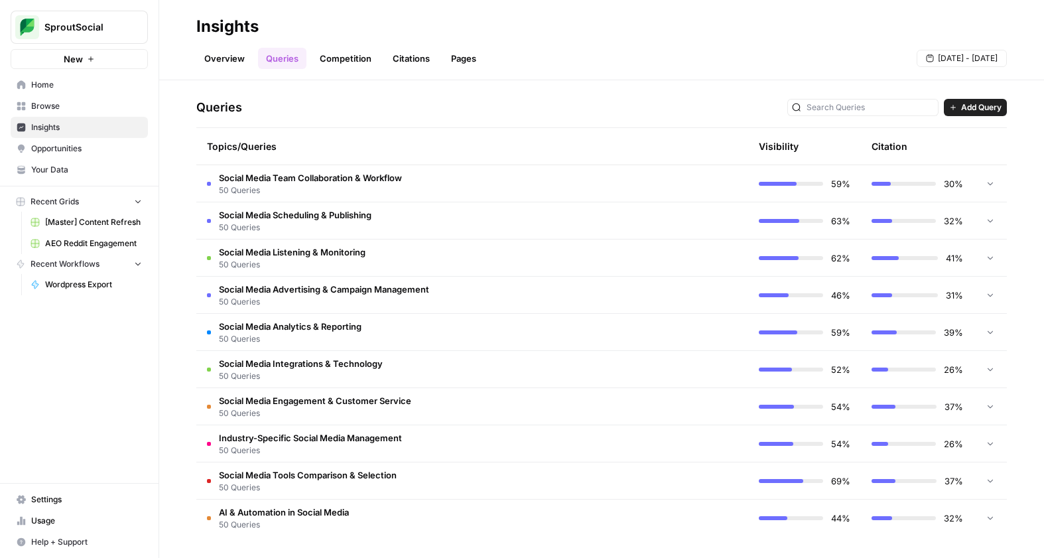
click at [207, 57] on link "Overview" at bounding box center [224, 58] width 56 height 21
